Goal: Check status: Check status

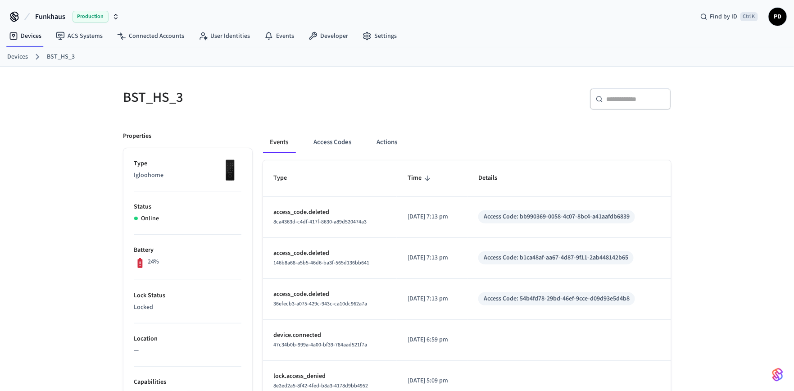
click at [68, 197] on div "BST_HS_3 ​ ​ Properties Type Igloohome Status Online Battery 24% Lock Status Lo…" at bounding box center [397, 370] width 794 height 607
